Goal: Find contact information: Find contact information

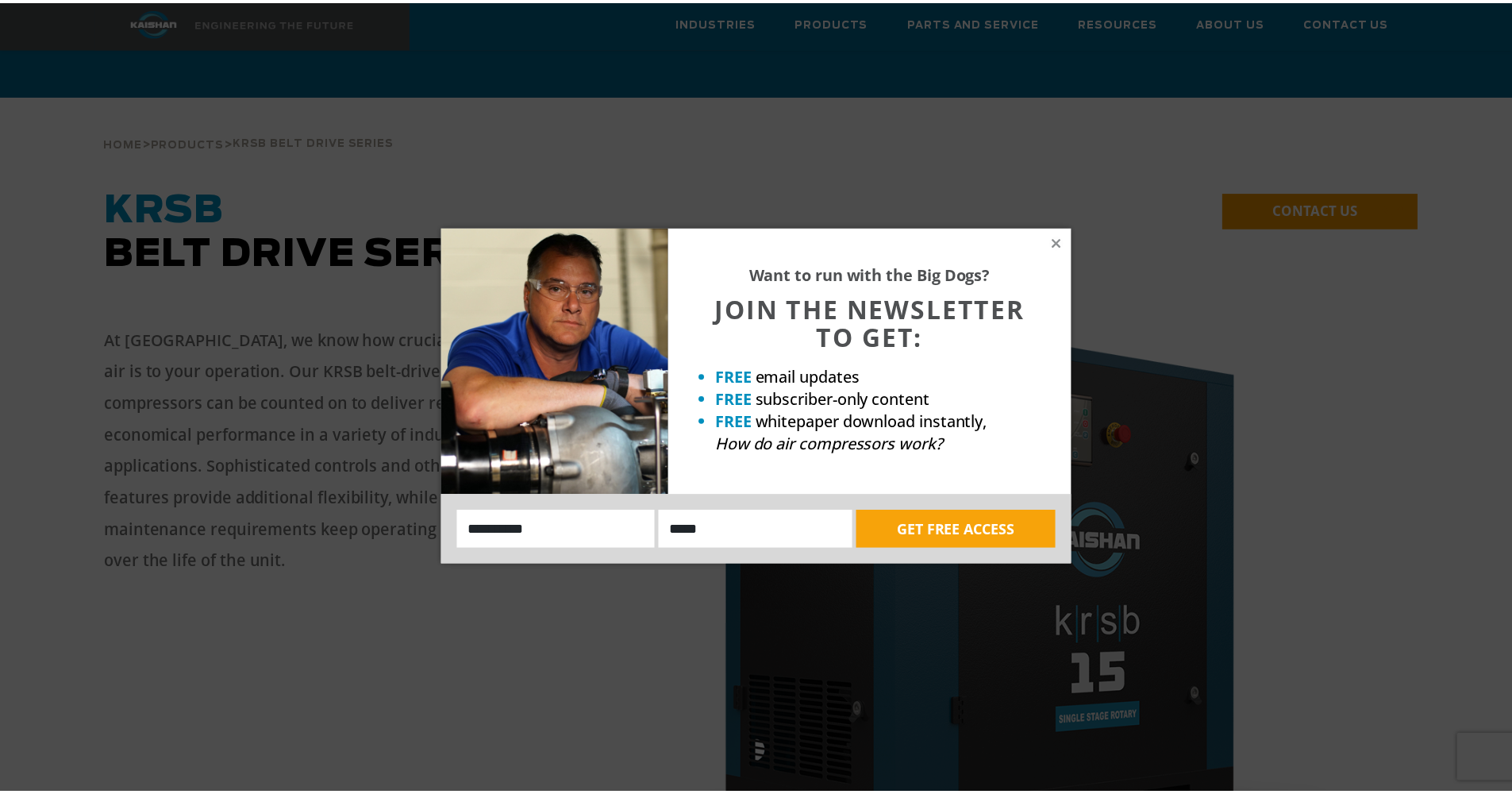
scroll to position [3420, 0]
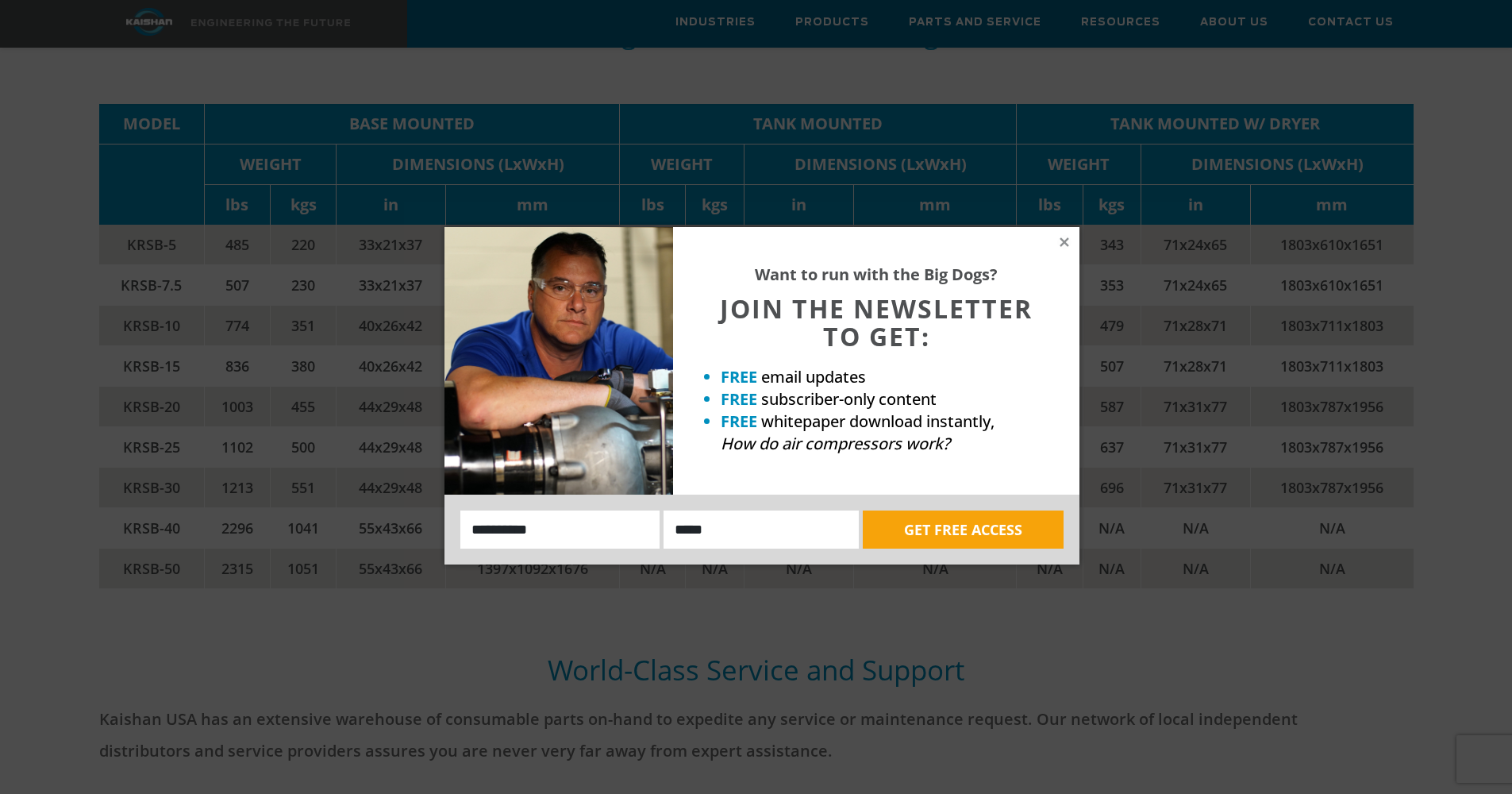
click at [456, 160] on div "Want to run with the Big Dogs? JOIN THE NEWSLETTER TO GET: FREE email updates F…" at bounding box center [756, 397] width 1512 height 794
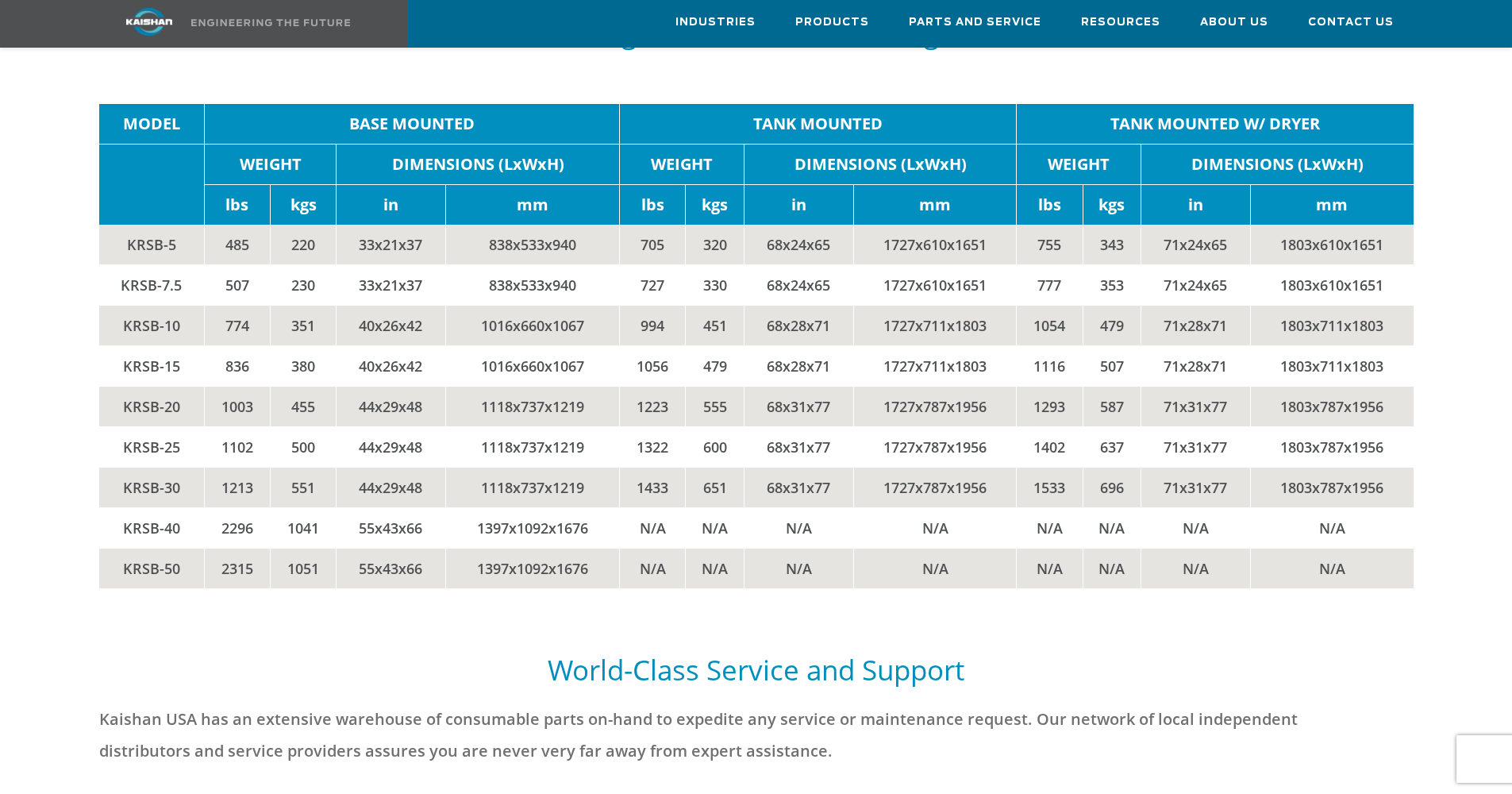
scroll to position [3733, 0]
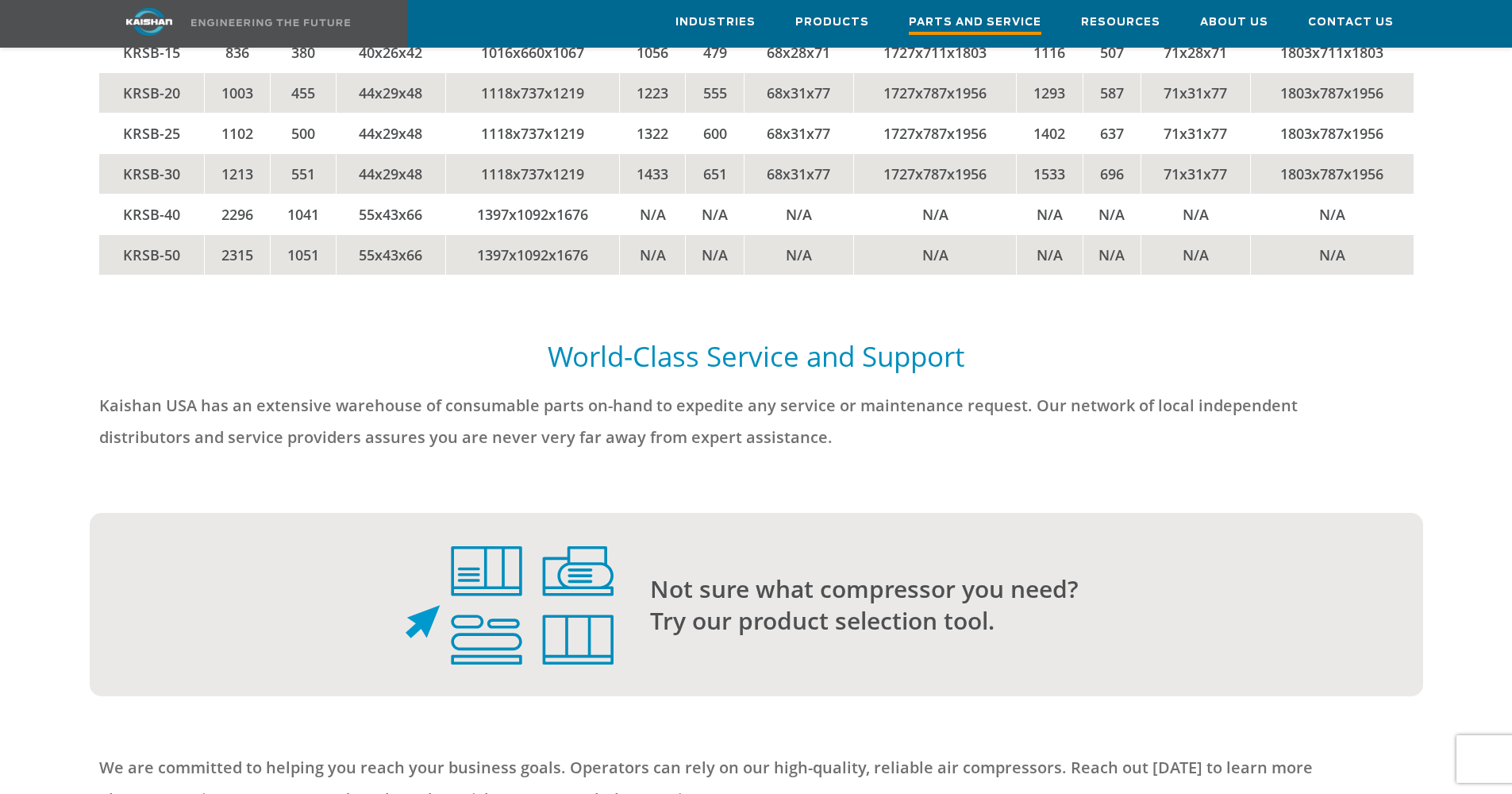
click at [1032, 22] on span "Parts and Service" at bounding box center [976, 24] width 132 height 22
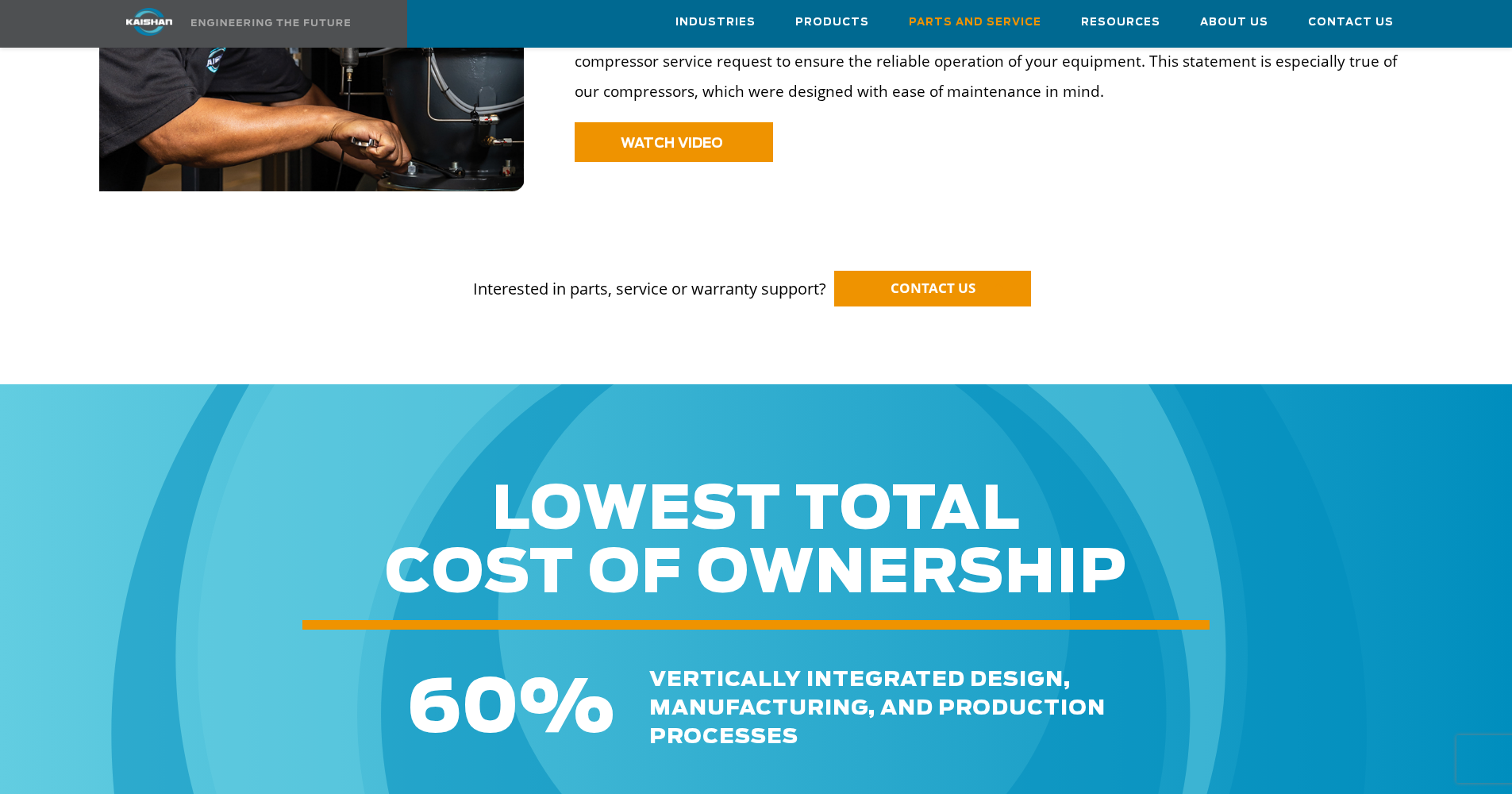
scroll to position [1124, 0]
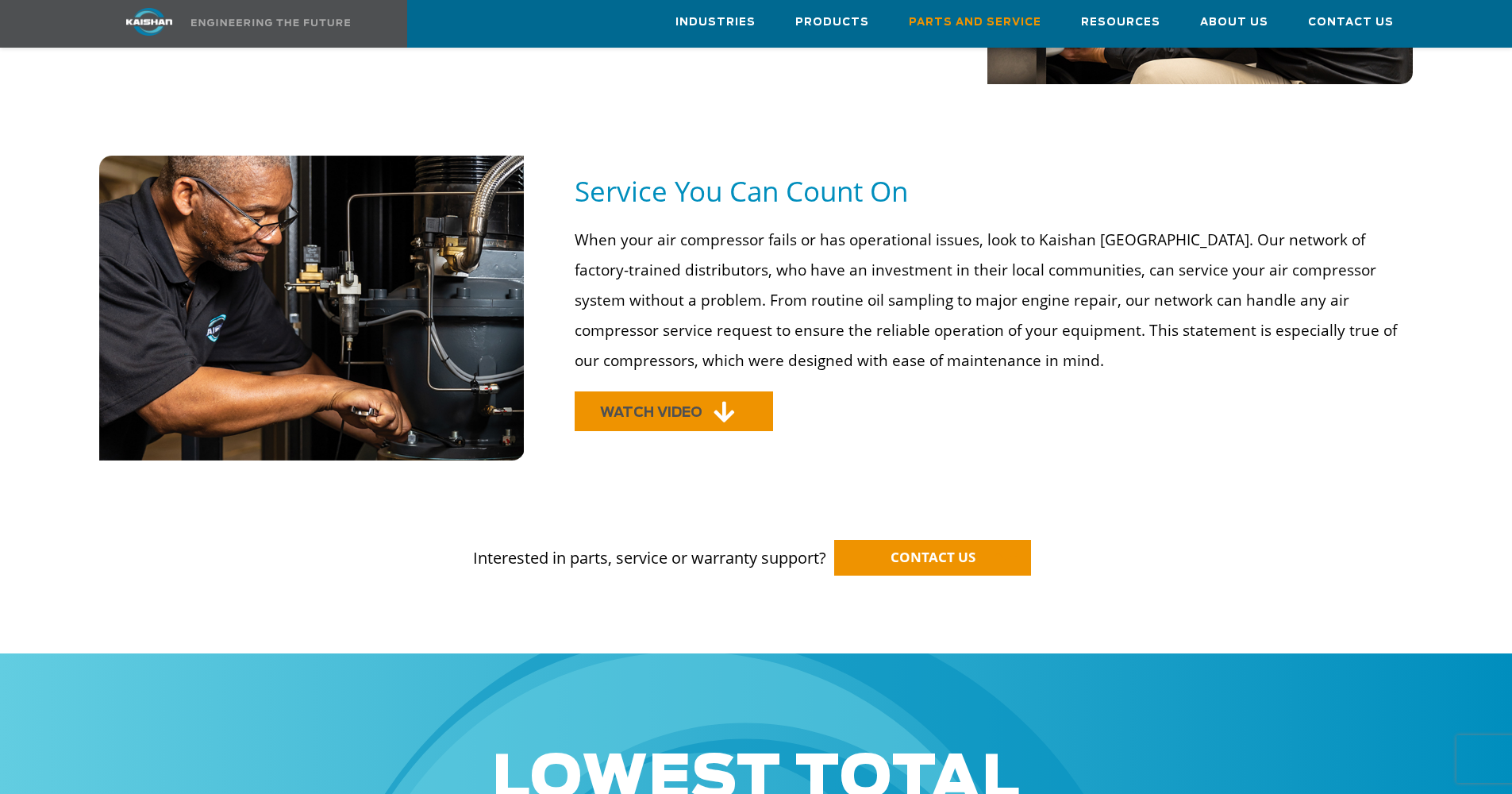
click at [693, 400] on link "WATCH VIDEO" at bounding box center [674, 412] width 199 height 40
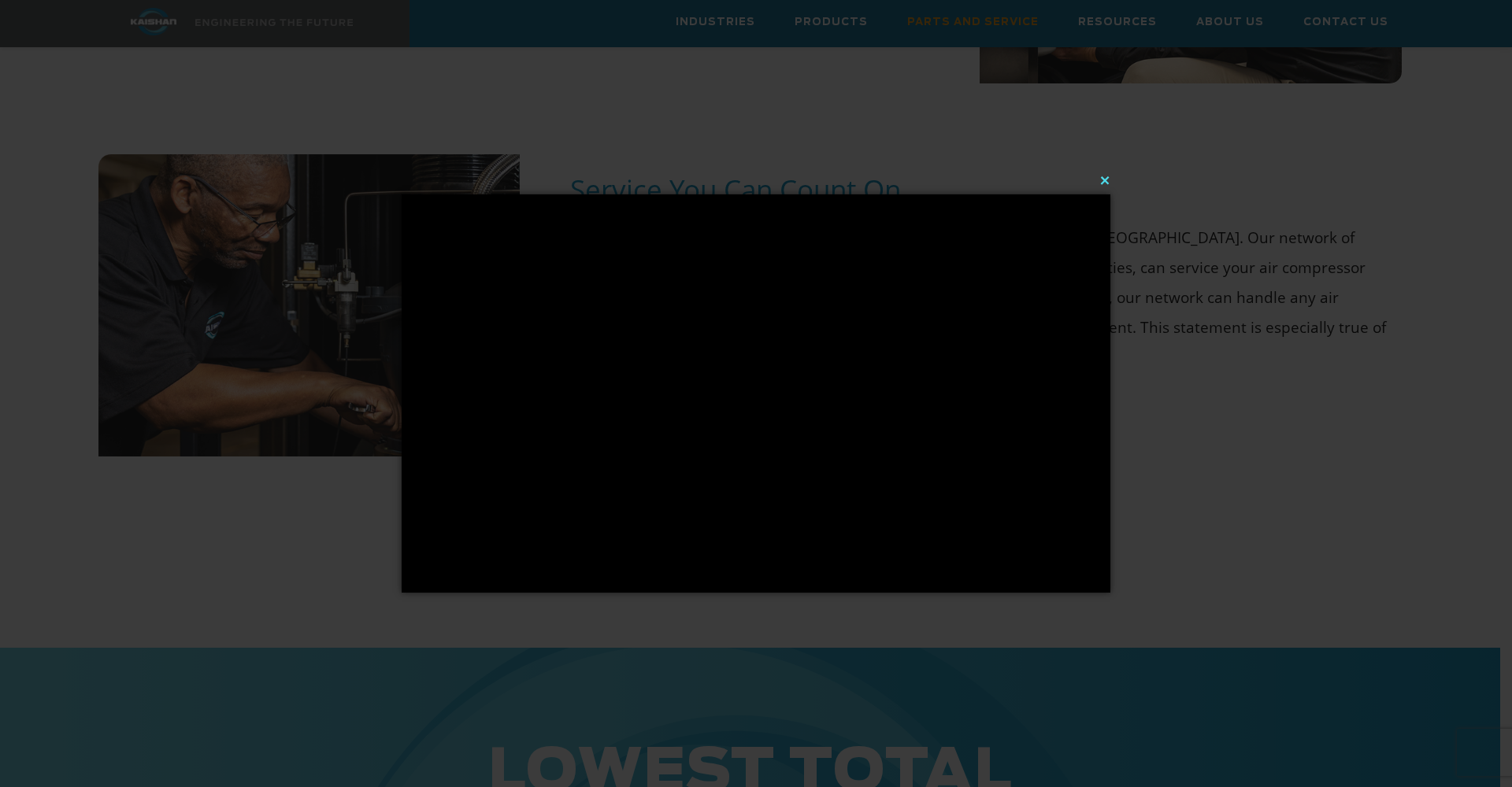
click at [1107, 178] on button "×" at bounding box center [760, 180] width 709 height 35
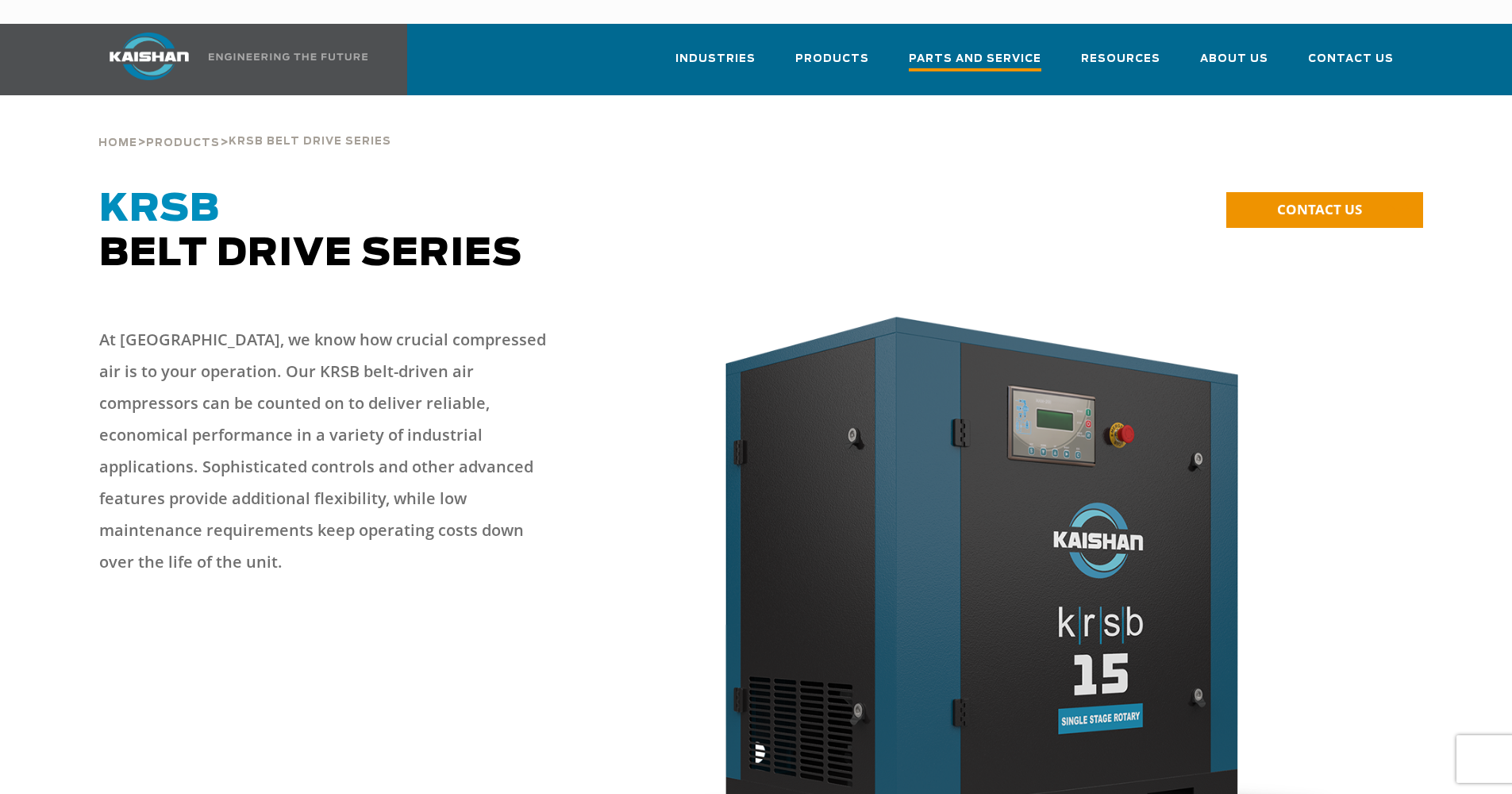
click at [974, 50] on span "Parts and Service" at bounding box center [976, 61] width 132 height 22
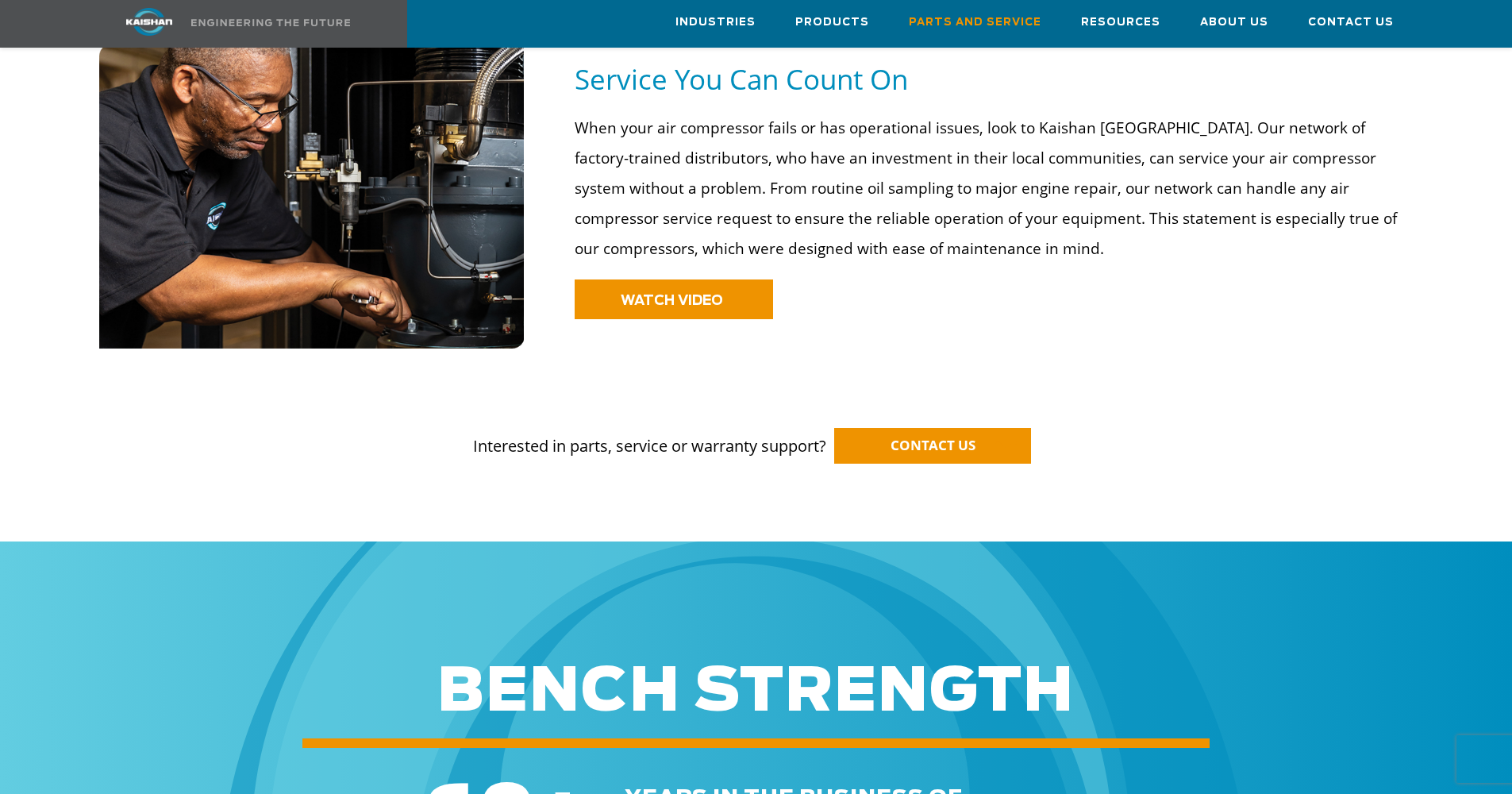
scroll to position [1233, 0]
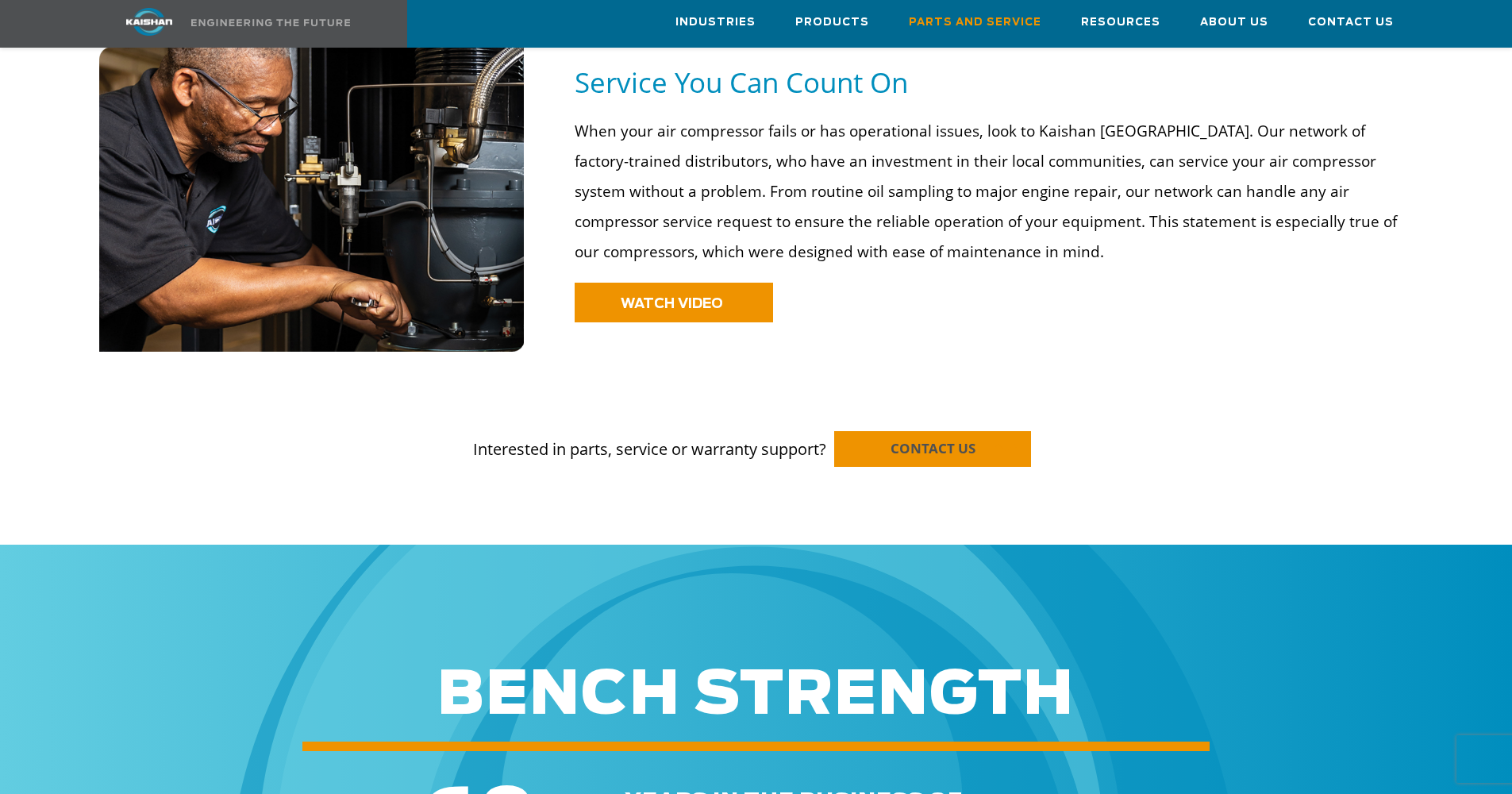
click at [923, 432] on link "CONTACT US" at bounding box center [933, 450] width 197 height 36
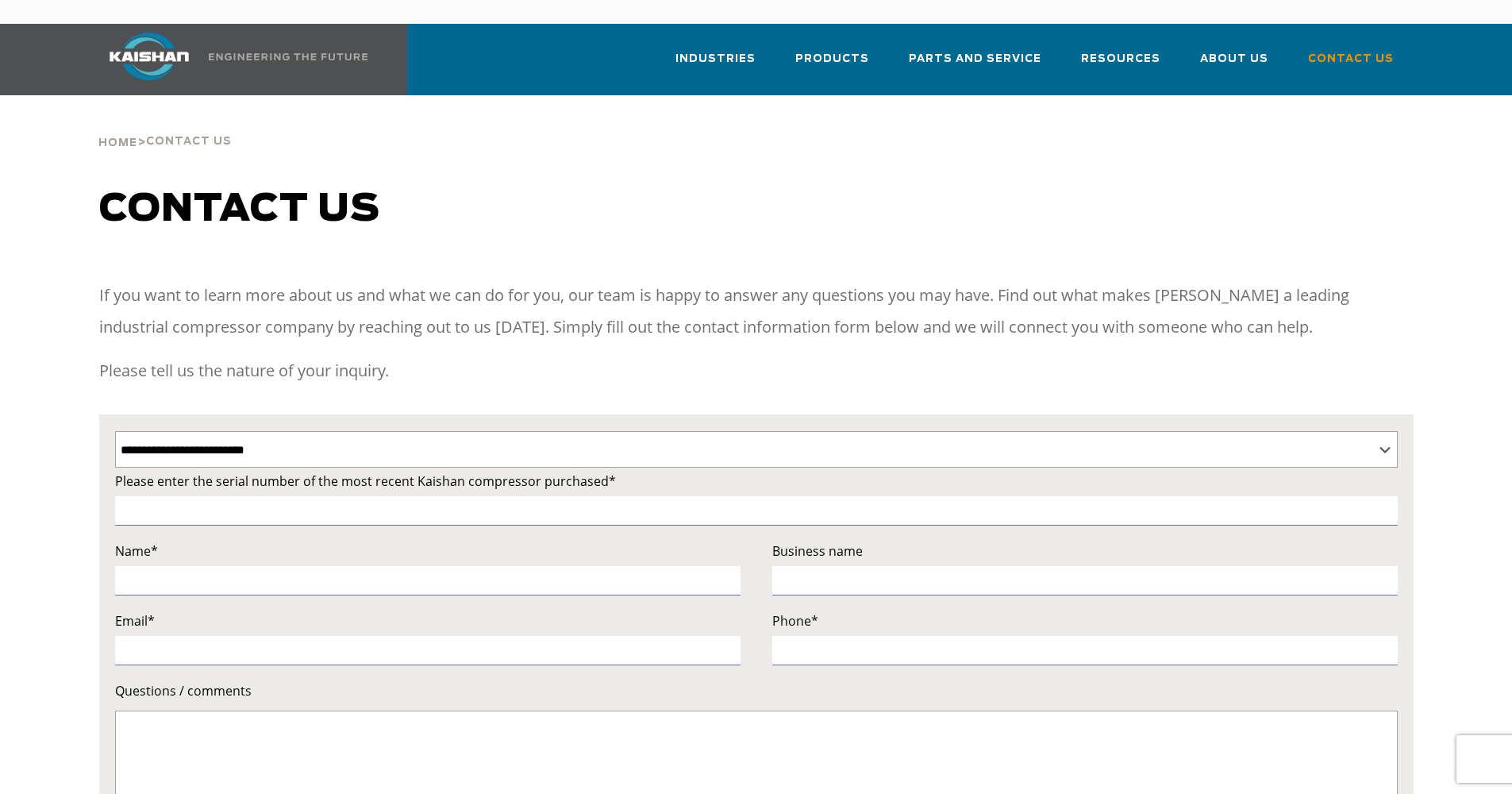
select select "**********"
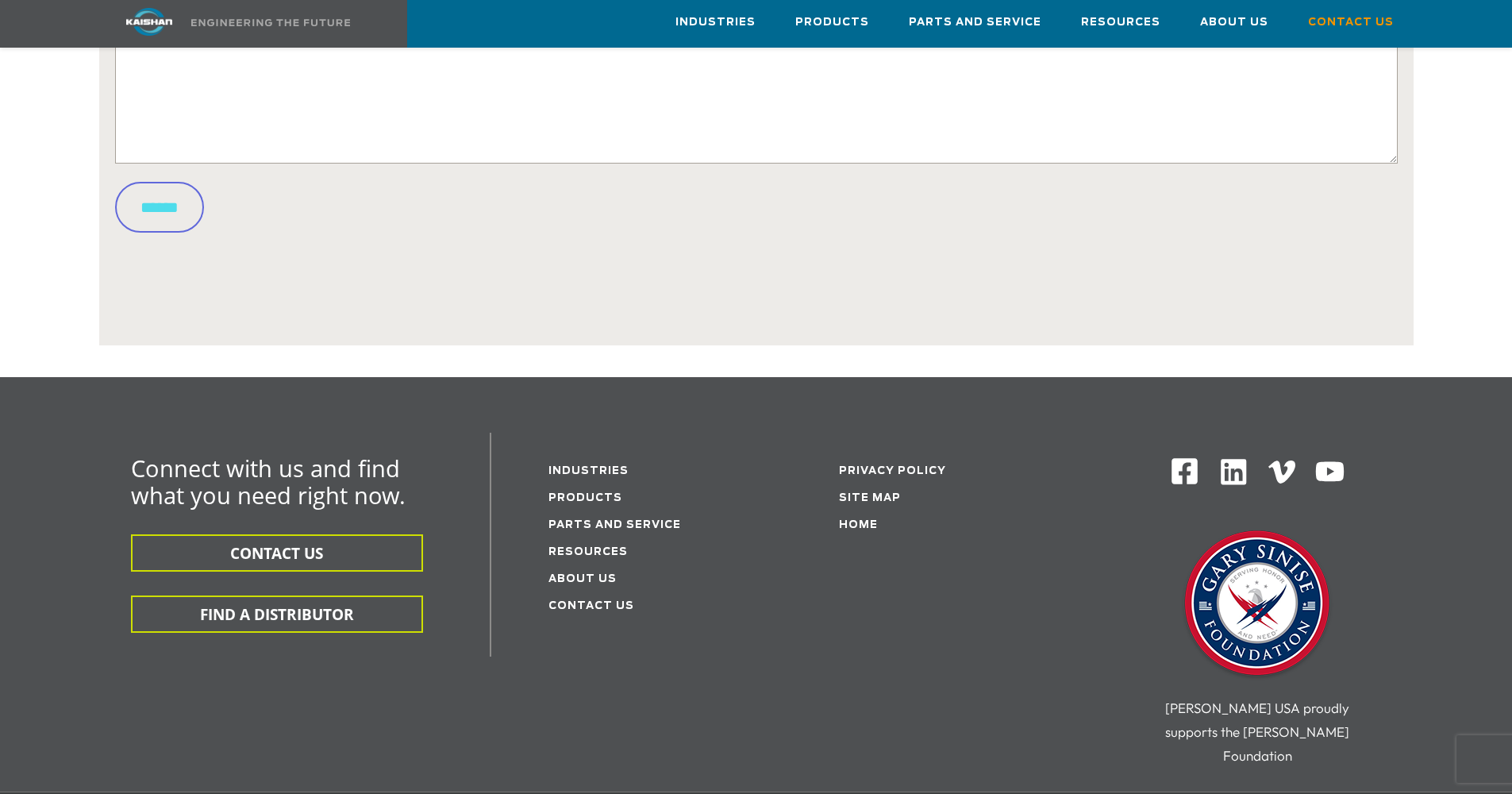
scroll to position [743, 0]
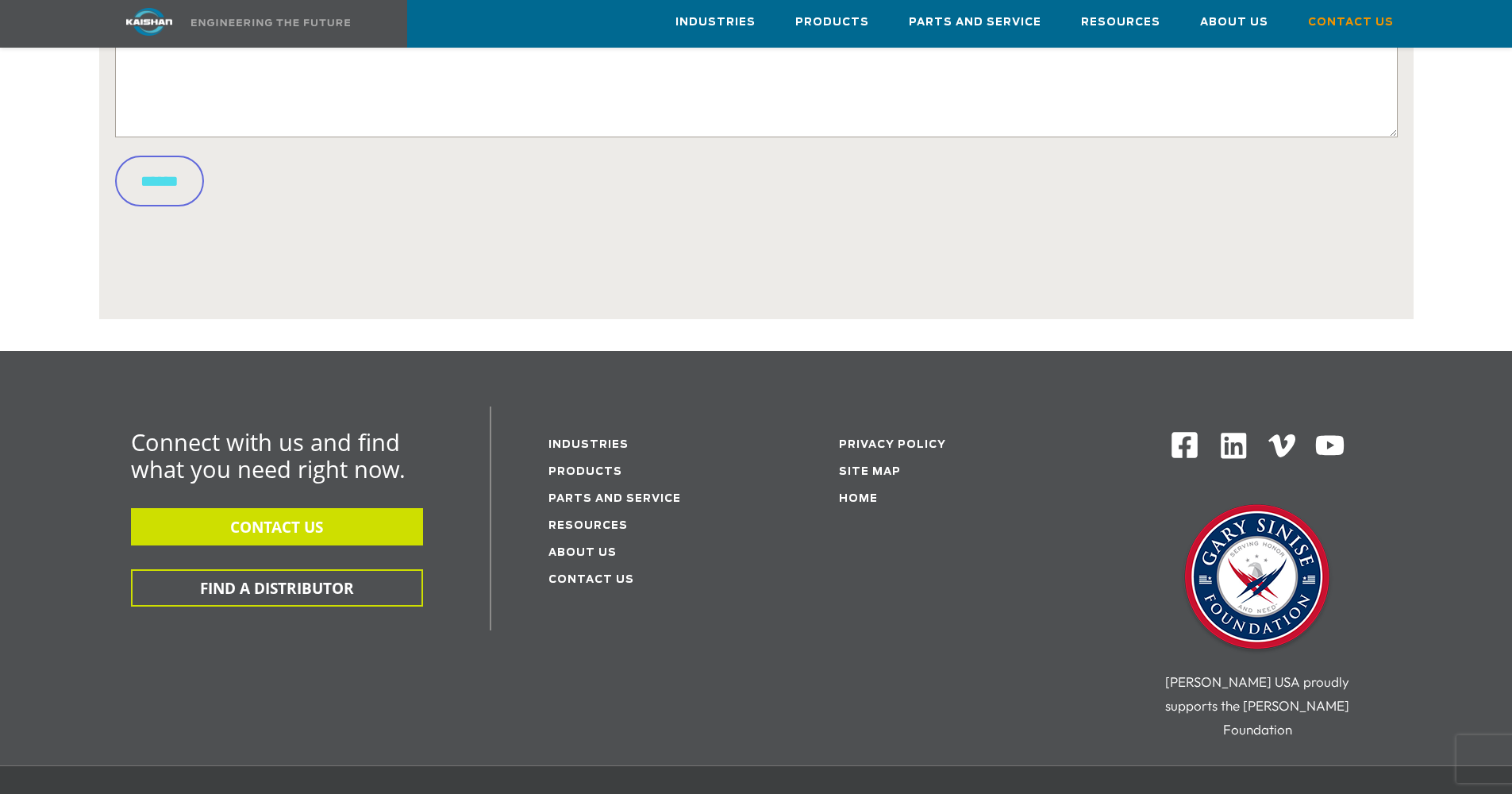
click at [333, 508] on button "CONTACT US" at bounding box center [276, 526] width 292 height 37
